Goal: Find specific page/section: Find specific page/section

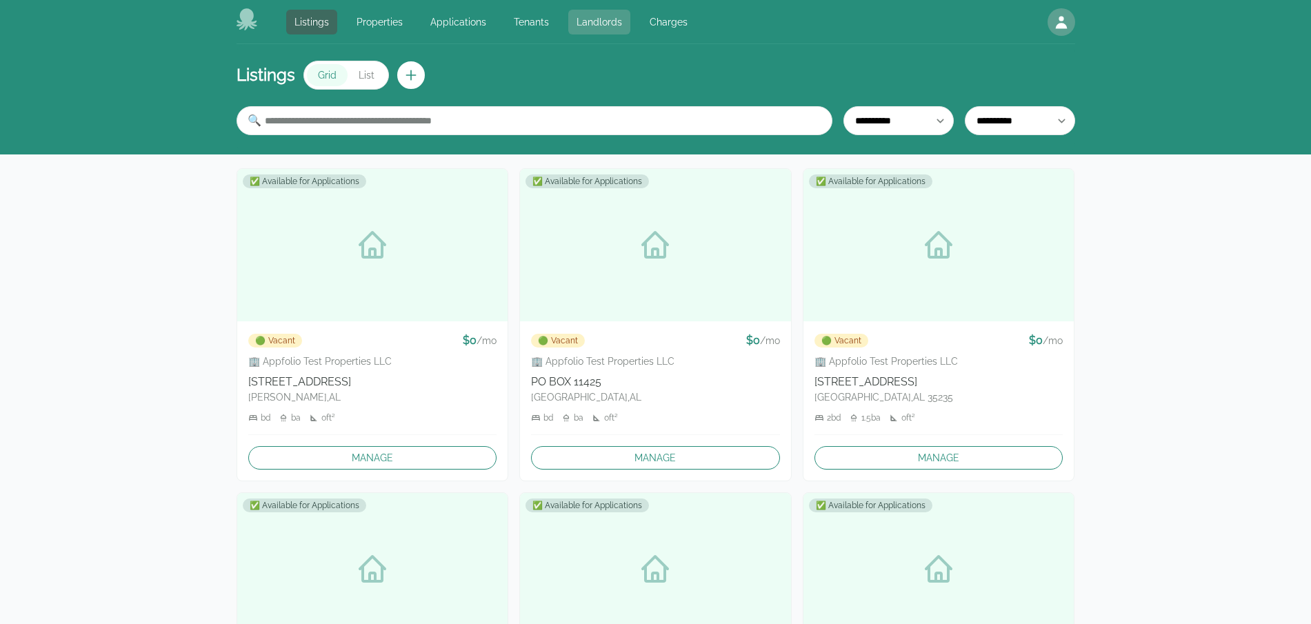
click at [614, 24] on link "Landlords" at bounding box center [599, 22] width 62 height 25
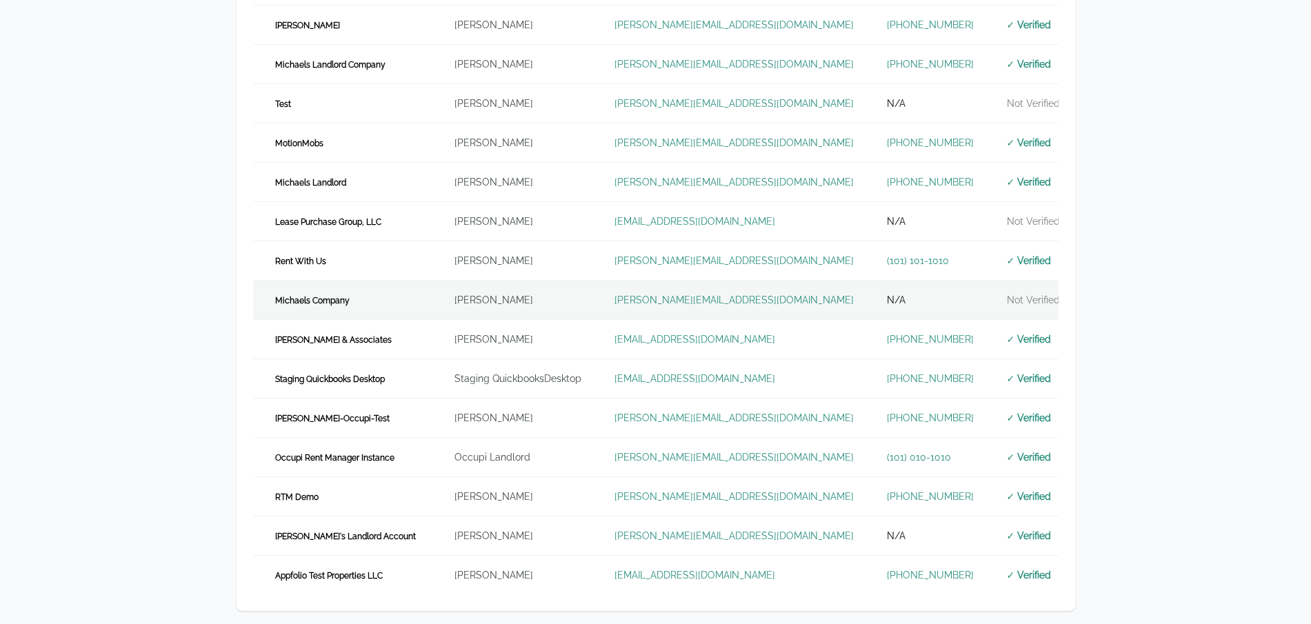
scroll to position [434, 0]
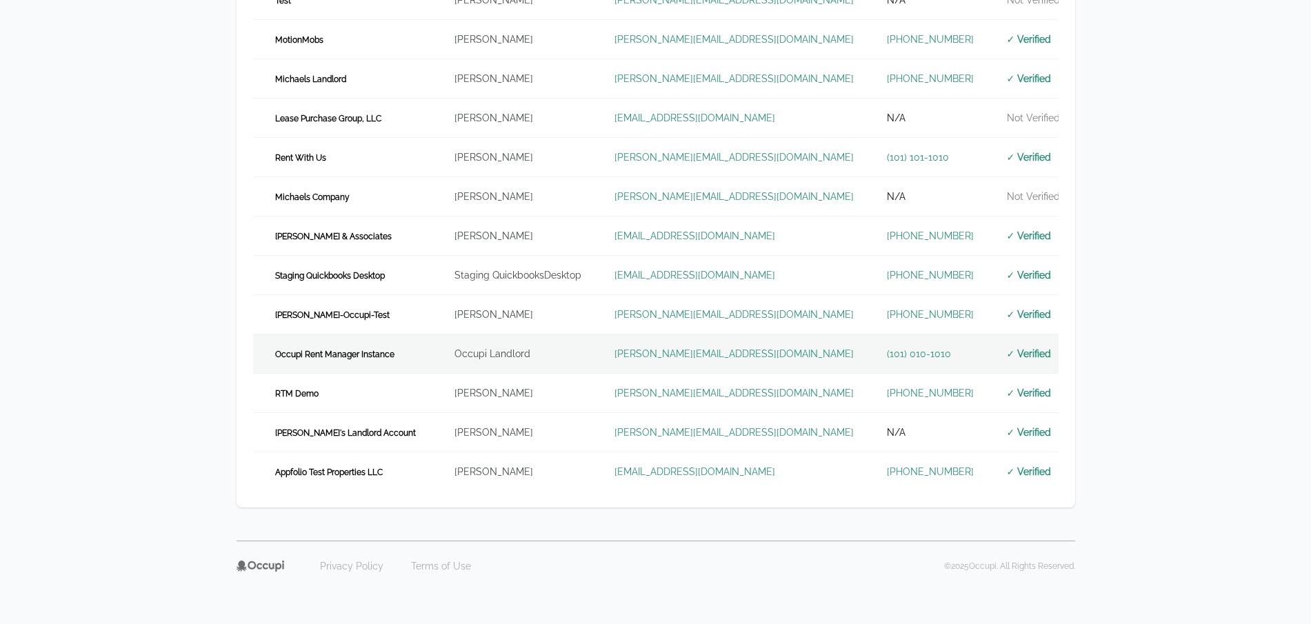
click at [536, 351] on td "Occupi Landlord" at bounding box center [518, 353] width 160 height 39
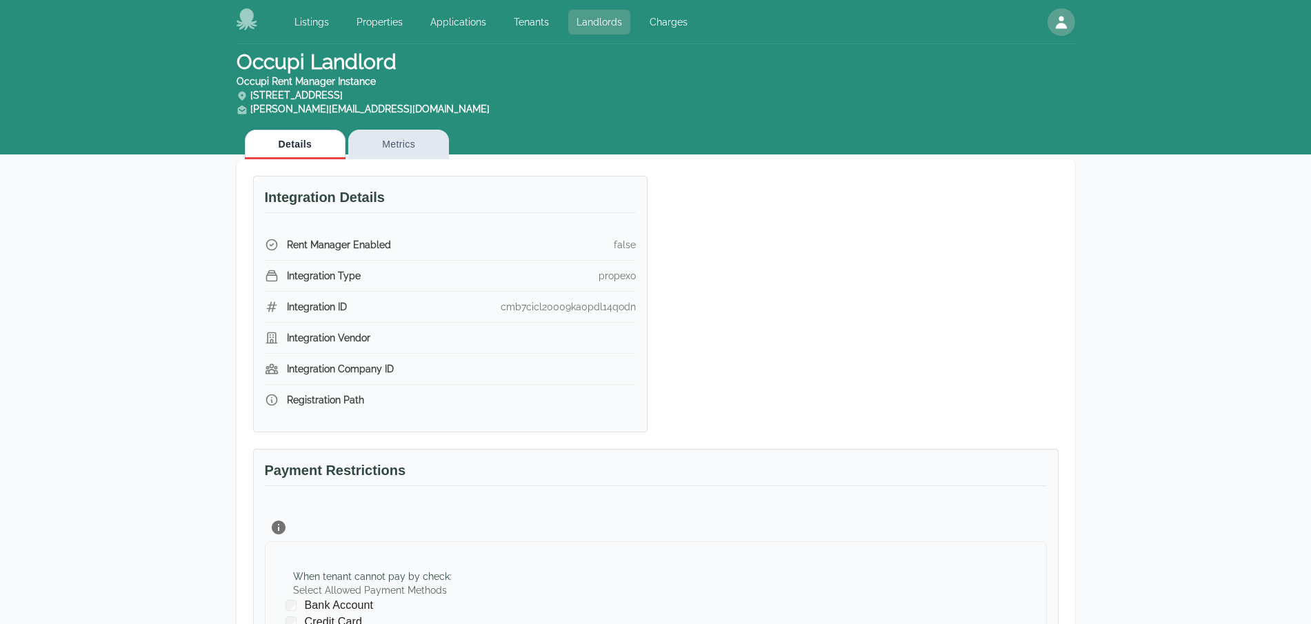
click at [592, 27] on link "Landlords" at bounding box center [599, 22] width 62 height 25
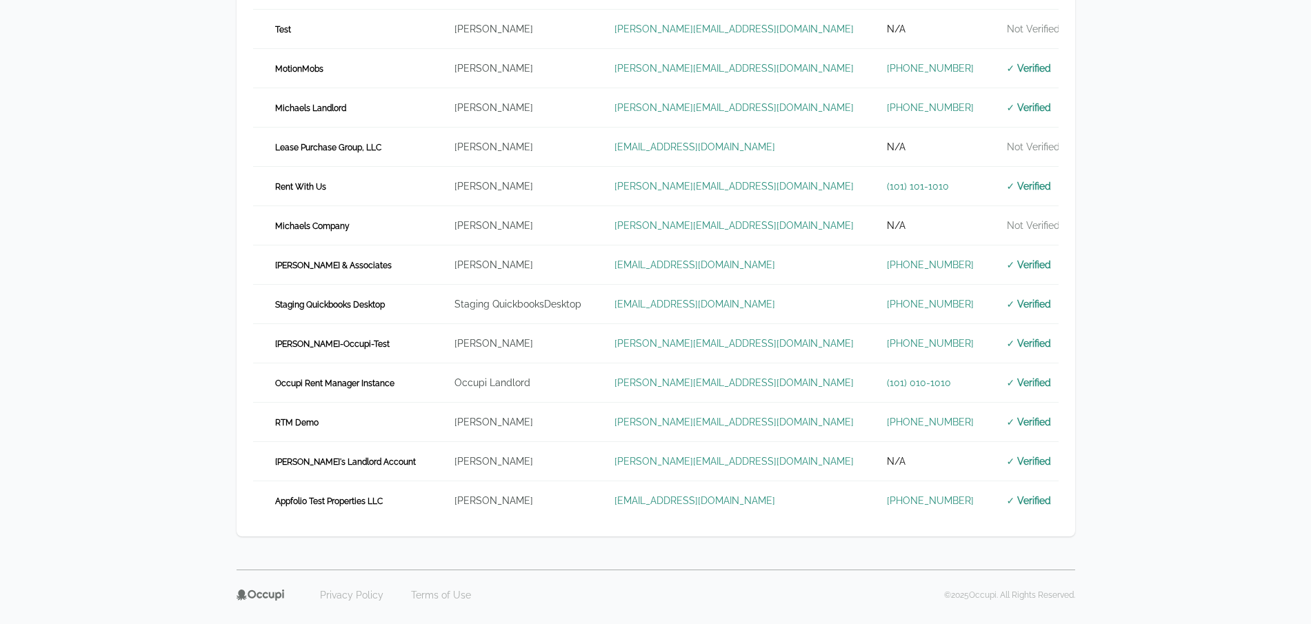
scroll to position [414, 0]
